Goal: Information Seeking & Learning: Learn about a topic

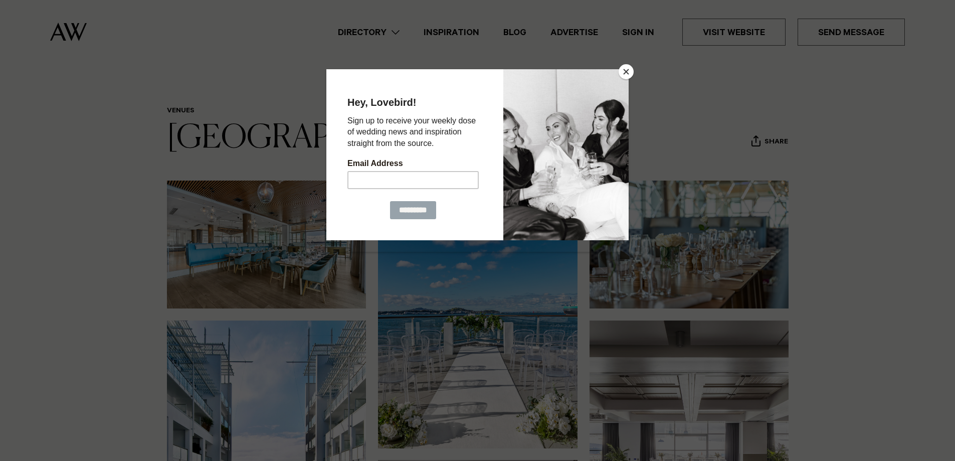
drag, startPoint x: 621, startPoint y: 81, endPoint x: 954, endPoint y: 139, distance: 337.9
click at [621, 81] on div at bounding box center [565, 154] width 125 height 171
click at [627, 70] on button "Close" at bounding box center [626, 71] width 15 height 15
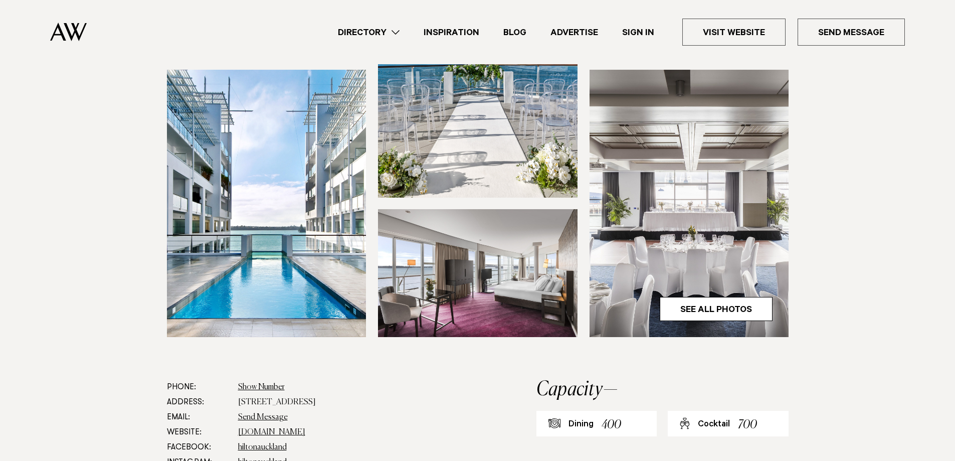
scroll to position [301, 0]
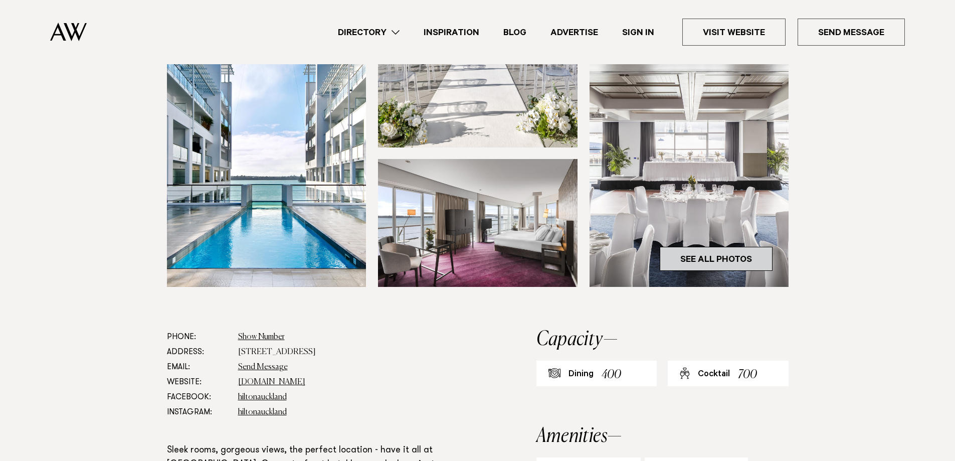
click at [735, 258] on link "See All Photos" at bounding box center [716, 259] width 113 height 24
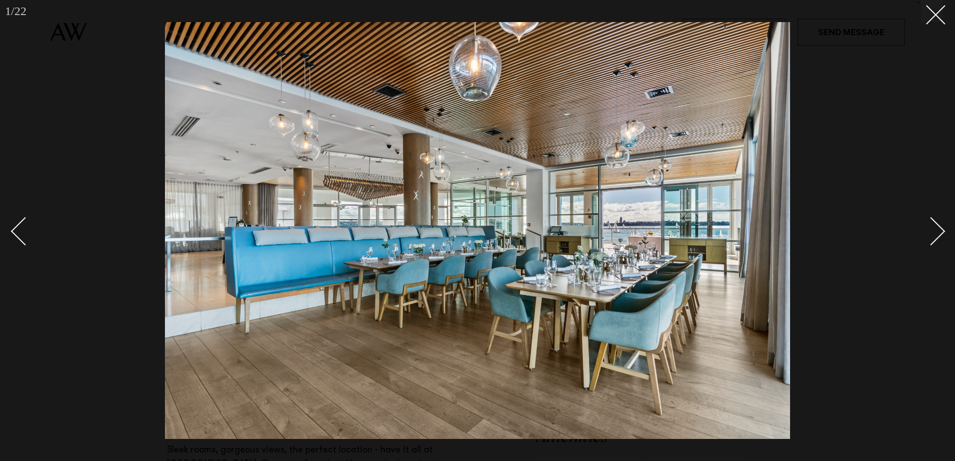
click at [941, 242] on link at bounding box center [925, 231] width 35 height 50
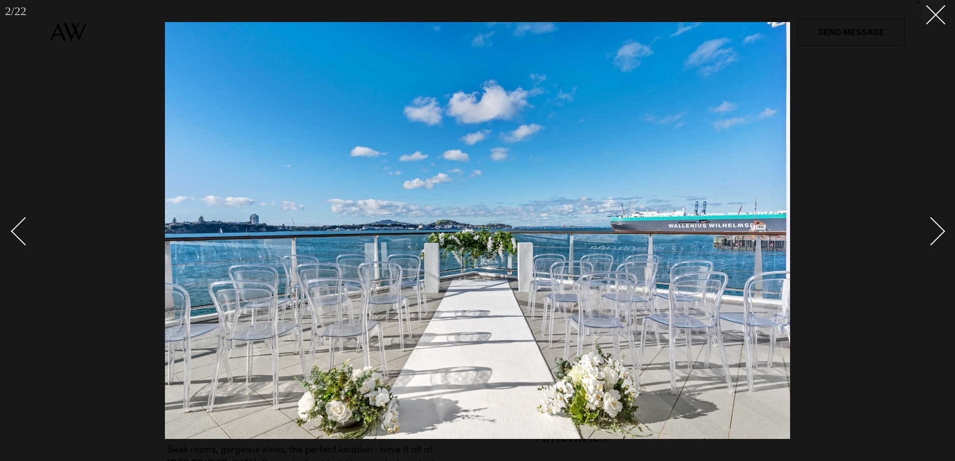
click at [941, 242] on link at bounding box center [925, 231] width 35 height 50
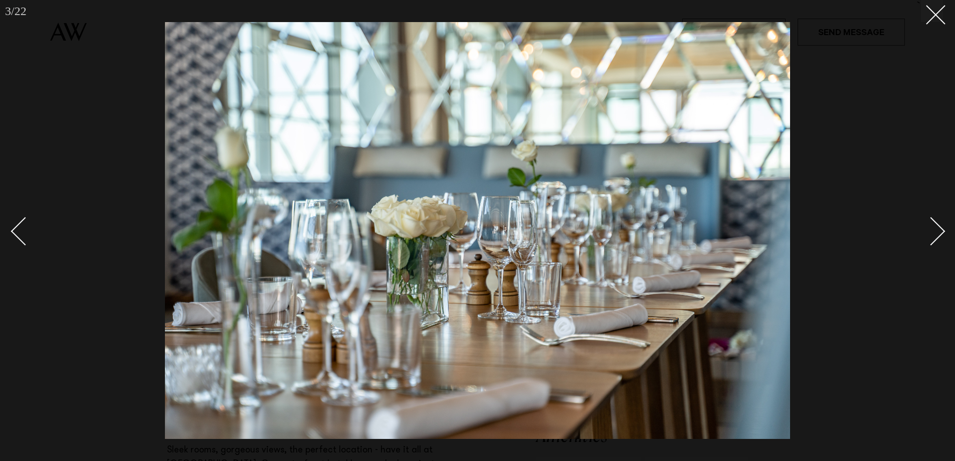
click at [941, 244] on link at bounding box center [925, 231] width 35 height 50
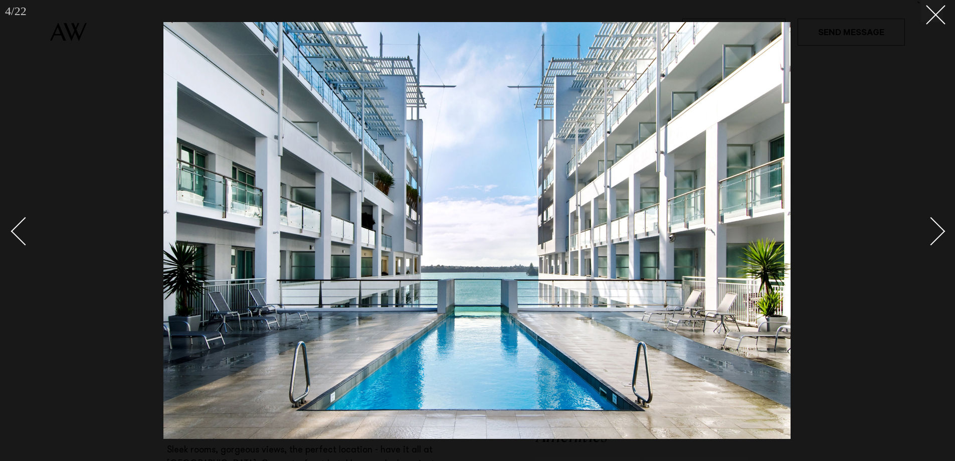
click at [939, 240] on link at bounding box center [925, 231] width 35 height 50
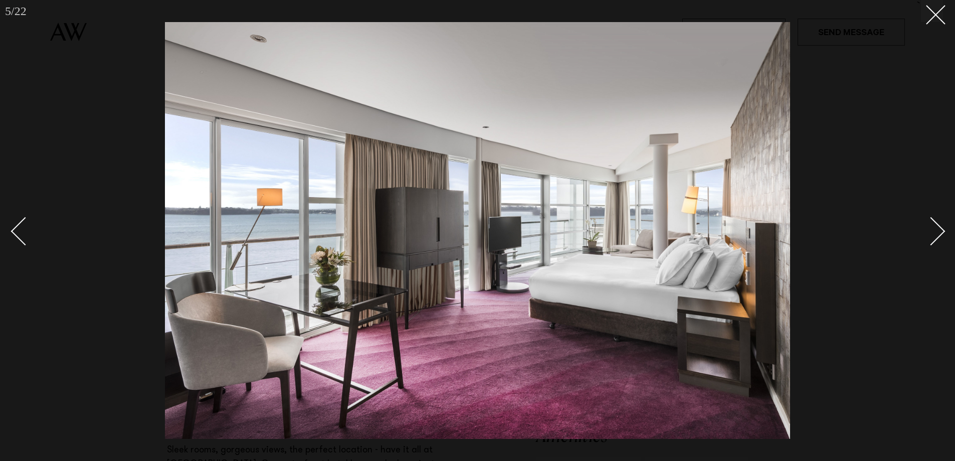
click at [931, 238] on div "Next slide" at bounding box center [931, 231] width 29 height 29
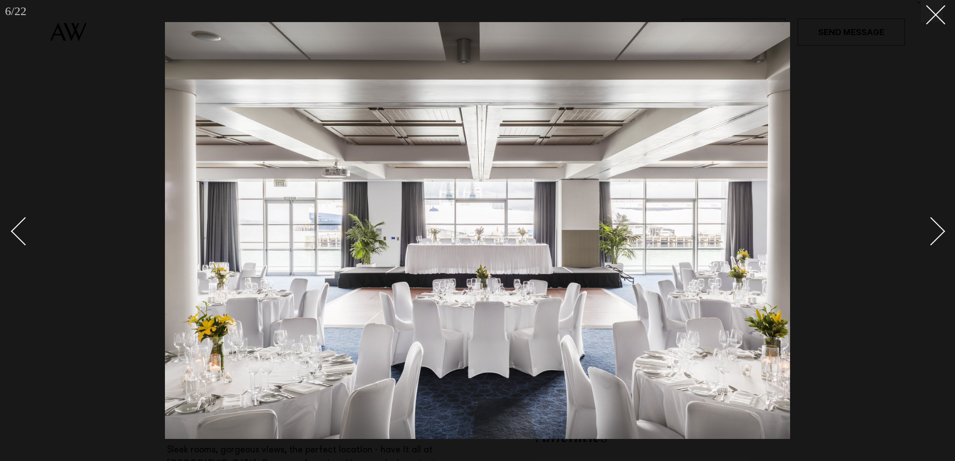
click at [931, 238] on div "Next slide" at bounding box center [931, 231] width 29 height 29
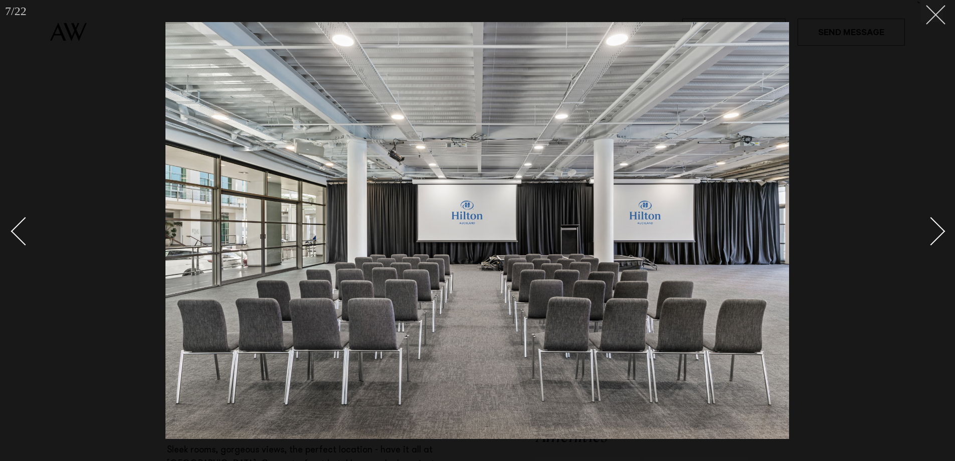
click at [930, 19] on button at bounding box center [932, 11] width 22 height 22
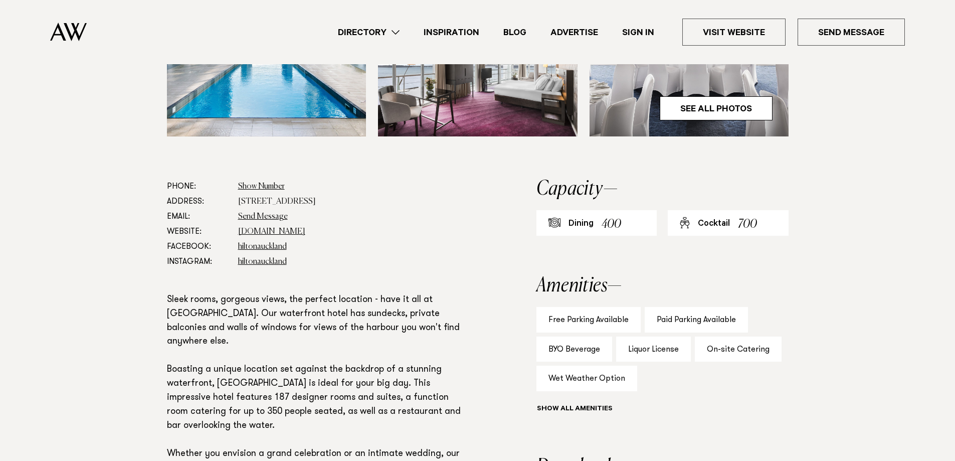
scroll to position [552, 0]
